Goal: Information Seeking & Learning: Learn about a topic

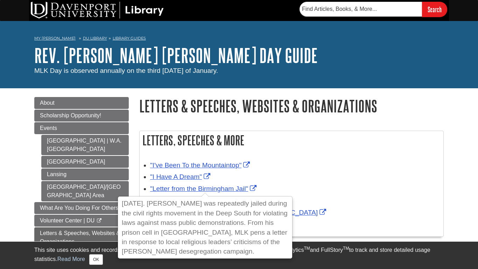
click at [300, 170] on li ""I Have A Dream"" at bounding box center [295, 176] width 290 height 12
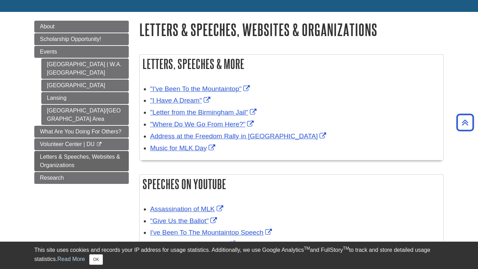
scroll to position [75, 0]
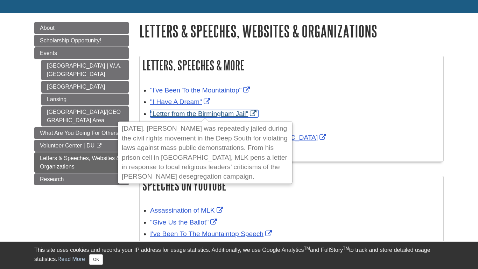
click at [218, 116] on link ""Letter from the Birmingham Jail"" at bounding box center [204, 113] width 108 height 7
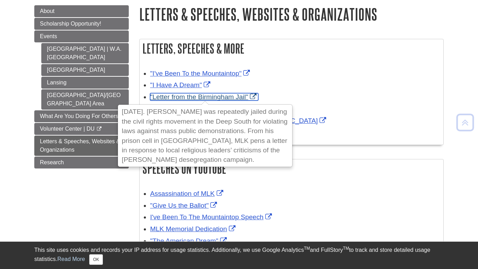
scroll to position [93, 0]
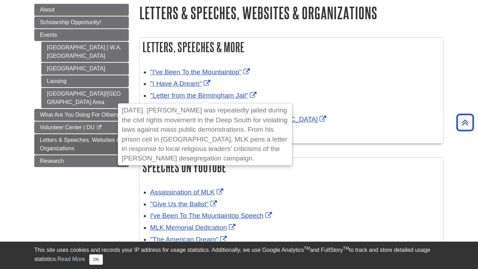
click at [463, 81] on body "Library Chat This site uses cookies and records your IP address for usage stati…" at bounding box center [239, 263] width 478 height 713
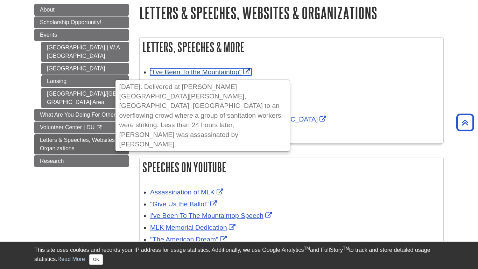
click at [177, 72] on link ""I've Been To the Mountaintop"" at bounding box center [200, 71] width 101 height 7
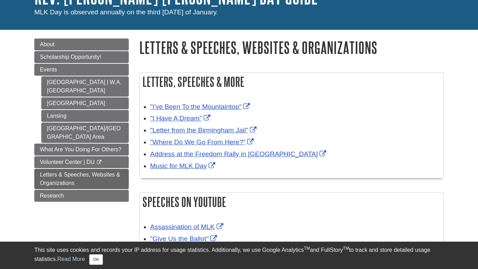
scroll to position [59, 0]
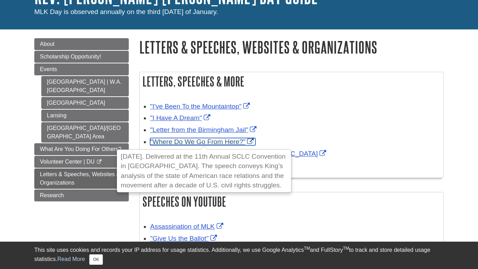
click at [223, 143] on link ""Where Do We Go From Here?"" at bounding box center [202, 141] width 105 height 7
